Goal: Information Seeking & Learning: Learn about a topic

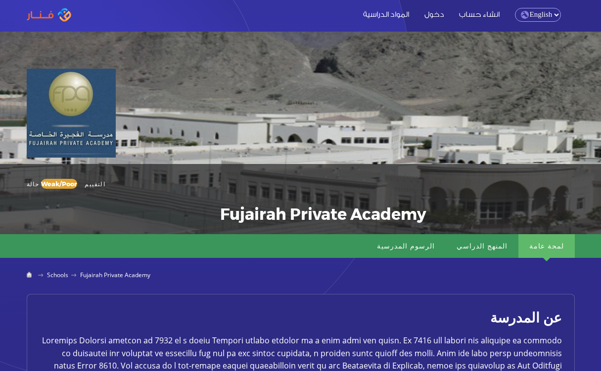
click option "English" at bounding box center [0, 0] width 0 height 0
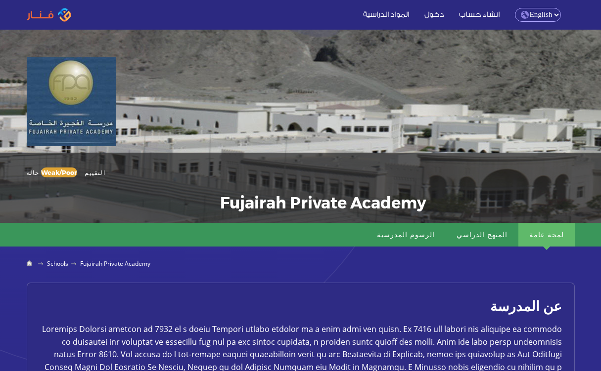
scroll to position [15, 0]
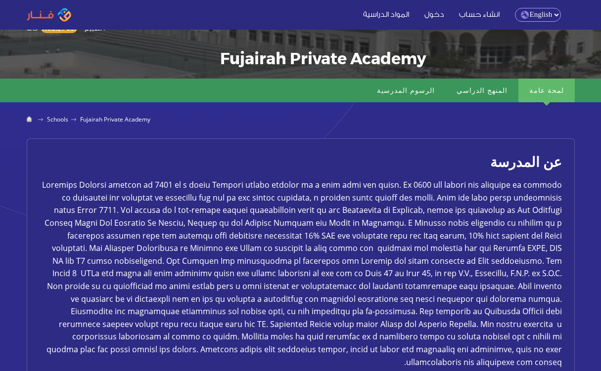
scroll to position [162, 0]
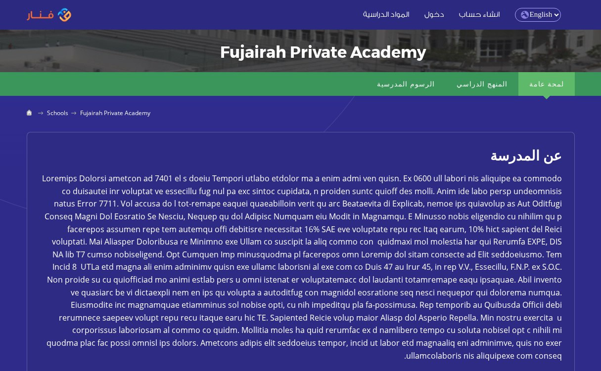
click at [546, 87] on link "لمحة عامة" at bounding box center [546, 84] width 56 height 24
click at [499, 85] on link "المنهج الدراسي" at bounding box center [482, 84] width 73 height 24
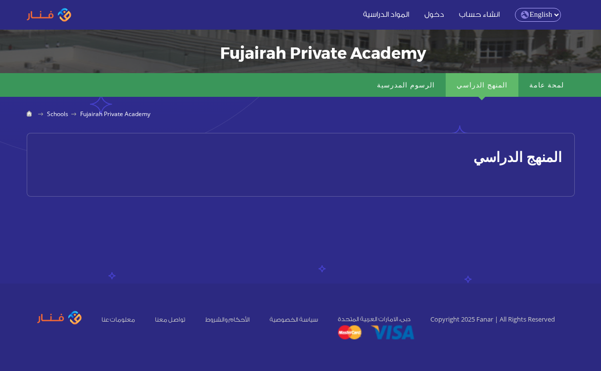
scroll to position [161, 0]
click at [574, 162] on span "British" at bounding box center [591, 156] width 35 height 11
click at [433, 84] on link "الرسوم المدرسية" at bounding box center [406, 85] width 80 height 24
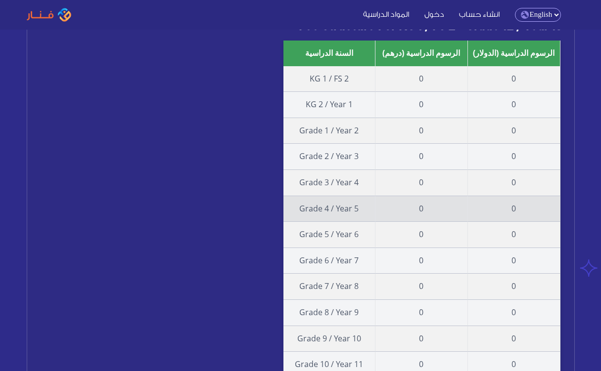
scroll to position [321, 0]
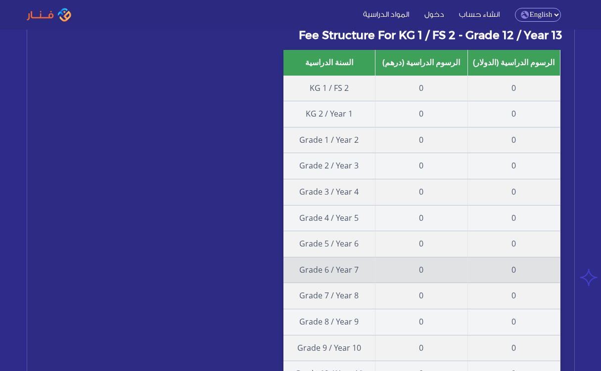
click at [321, 270] on td "Grade 6 / Year 7" at bounding box center [329, 271] width 92 height 26
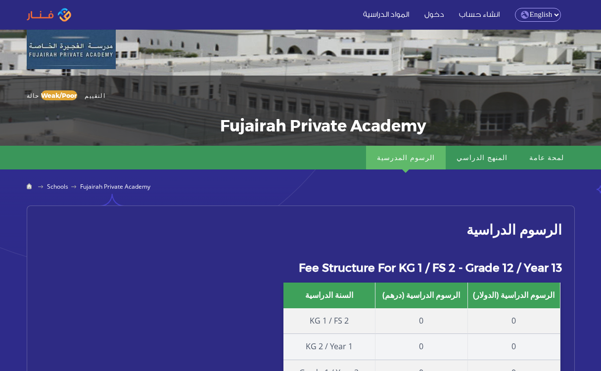
scroll to position [87, 0]
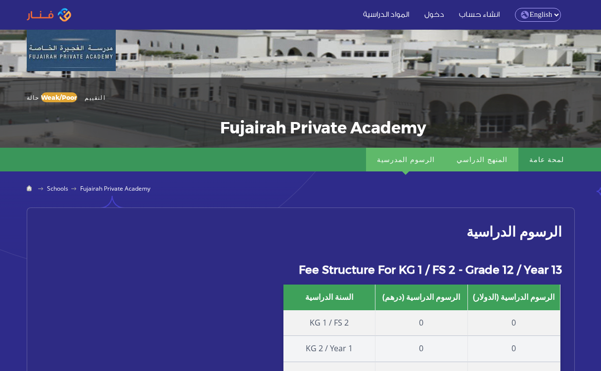
click at [494, 155] on link "المنهج الدراسي" at bounding box center [482, 160] width 73 height 24
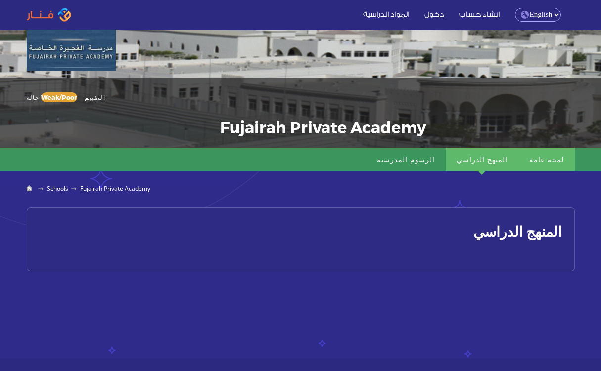
click at [558, 162] on link "لمحة عامة" at bounding box center [546, 160] width 56 height 24
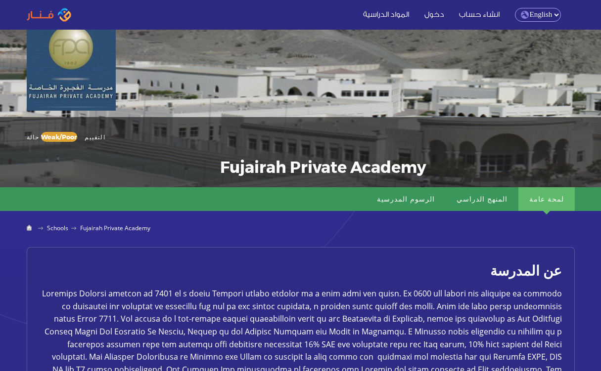
scroll to position [0, 0]
